Goal: Information Seeking & Learning: Learn about a topic

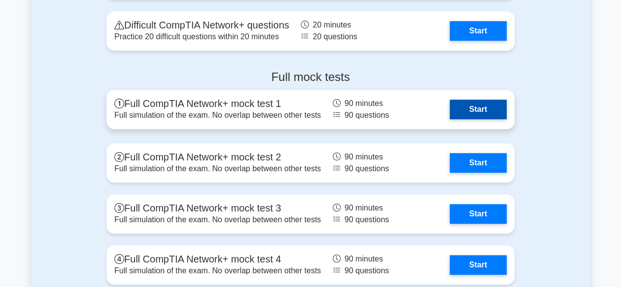
scroll to position [2087, 0]
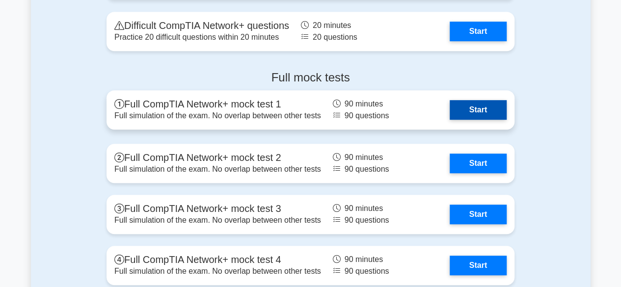
click at [449, 119] on link "Start" at bounding box center [477, 110] width 57 height 20
click at [470, 115] on link "Start" at bounding box center [477, 110] width 57 height 20
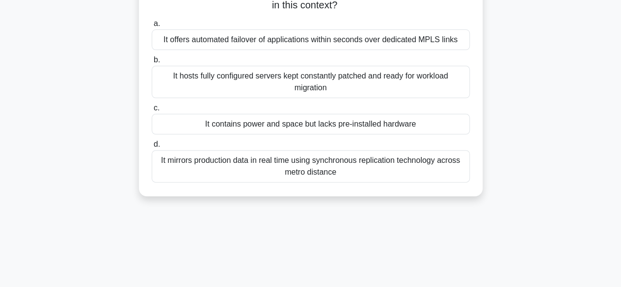
scroll to position [34, 0]
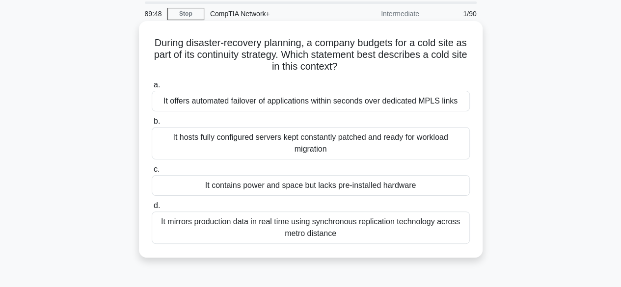
click at [392, 133] on div "It hosts fully configured servers kept constantly patched and ready for workloa…" at bounding box center [311, 143] width 318 height 32
click at [152, 125] on input "b. It hosts fully configured servers kept constantly patched and ready for work…" at bounding box center [152, 121] width 0 height 6
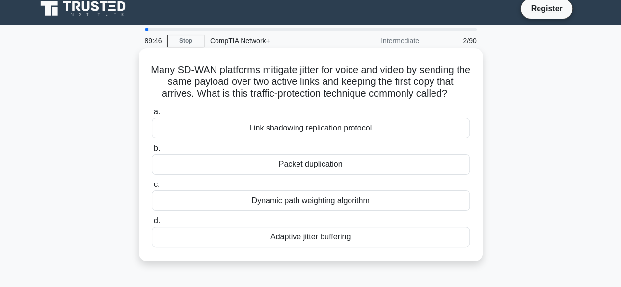
scroll to position [0, 0]
